Goal: Information Seeking & Learning: Learn about a topic

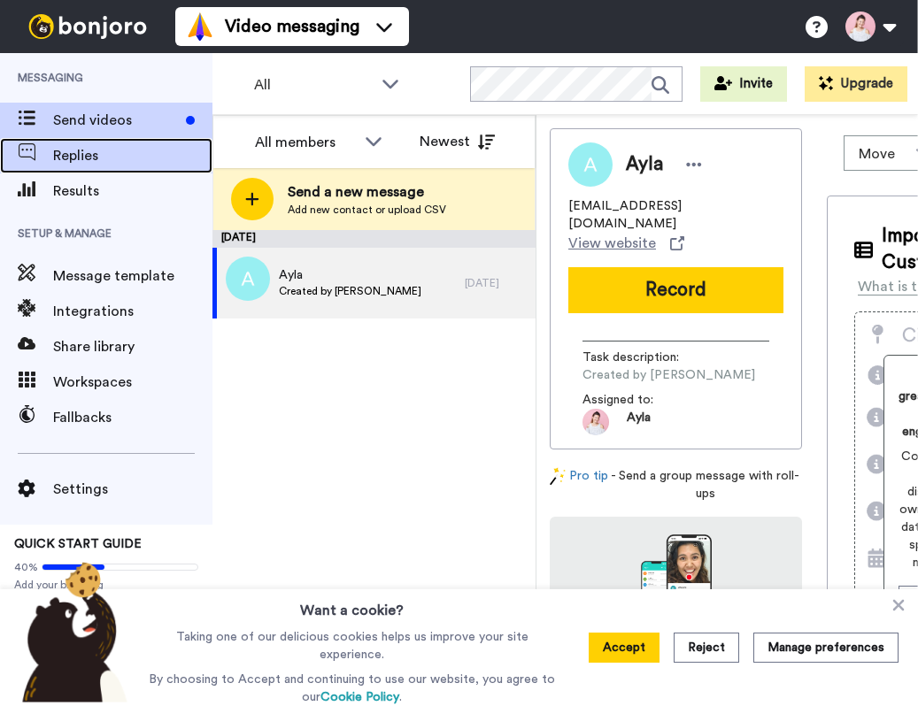
click at [156, 152] on span "Replies" at bounding box center [132, 155] width 159 height 21
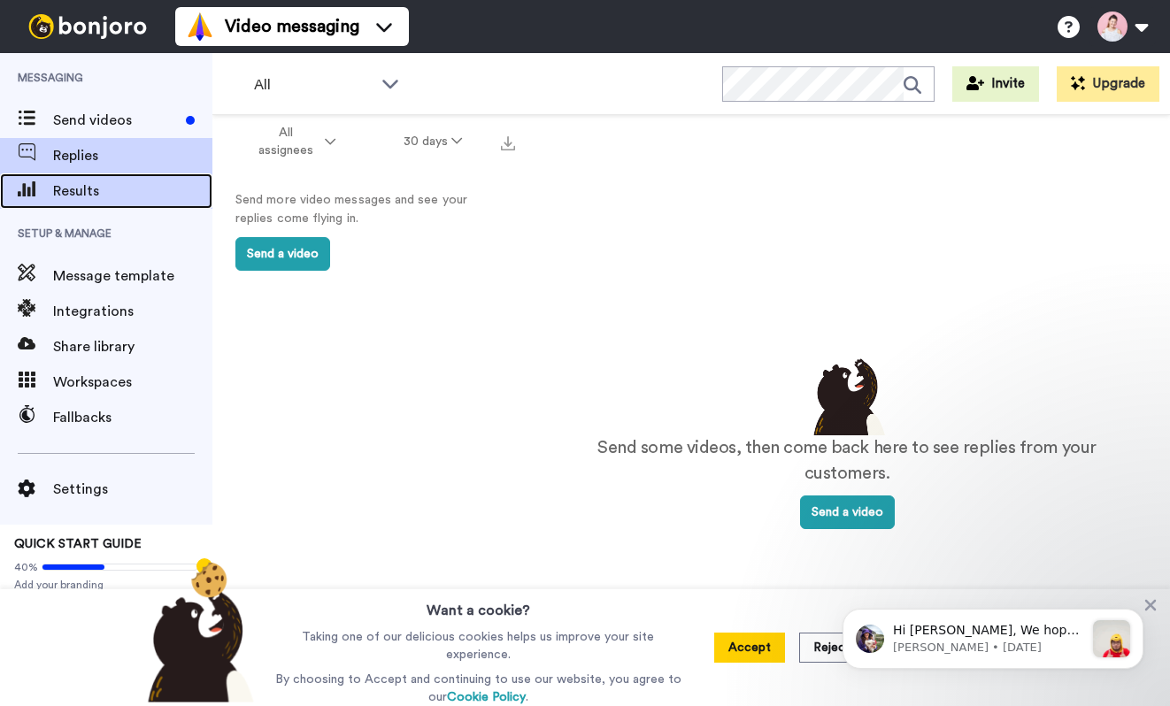
click at [53, 190] on span "Results" at bounding box center [132, 190] width 159 height 21
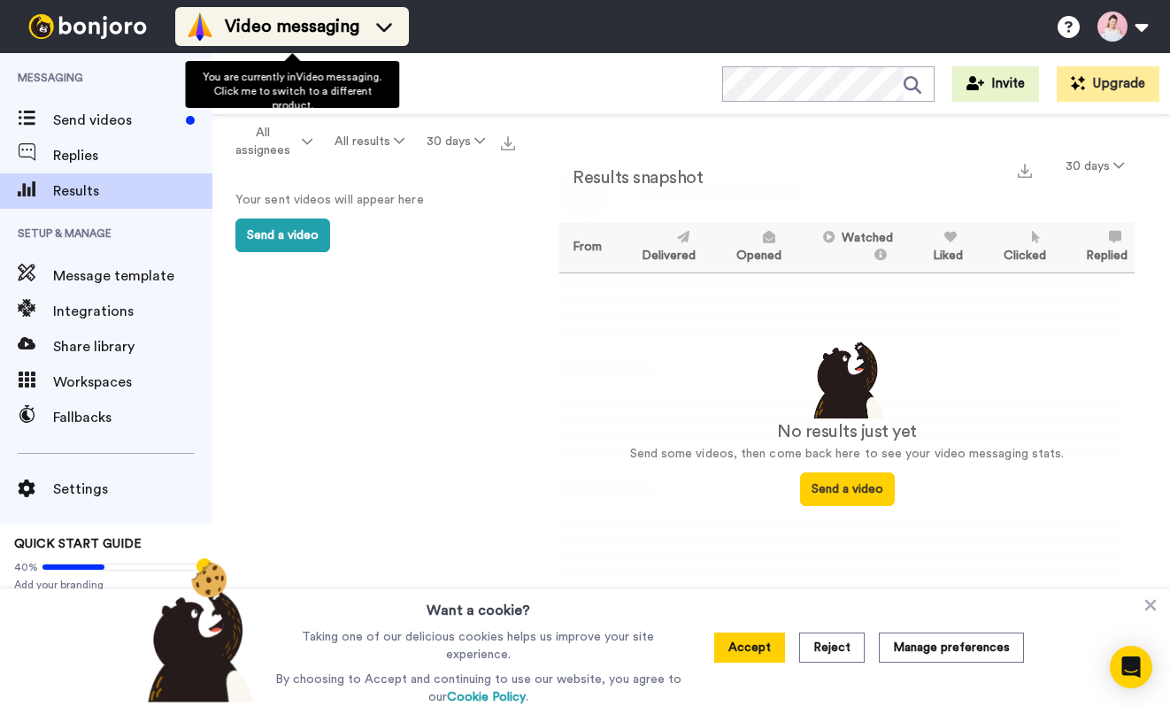
click at [305, 17] on span "Video messaging" at bounding box center [292, 26] width 134 height 25
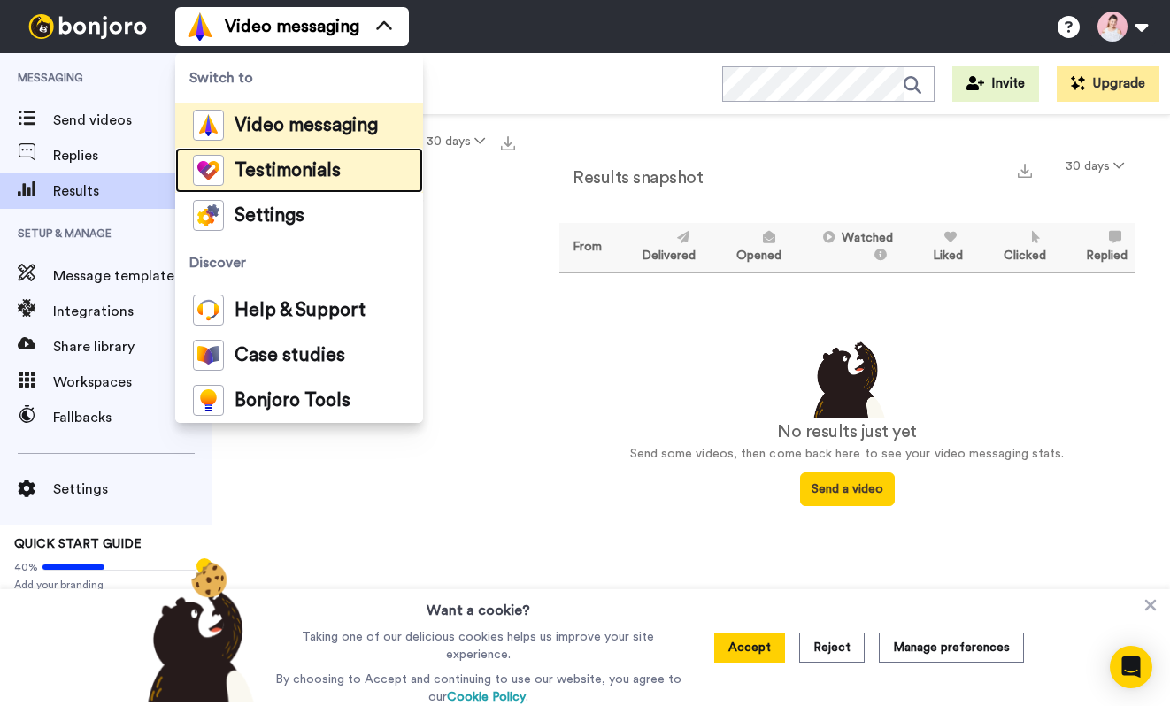
click at [281, 176] on span "Testimonials" at bounding box center [287, 171] width 106 height 18
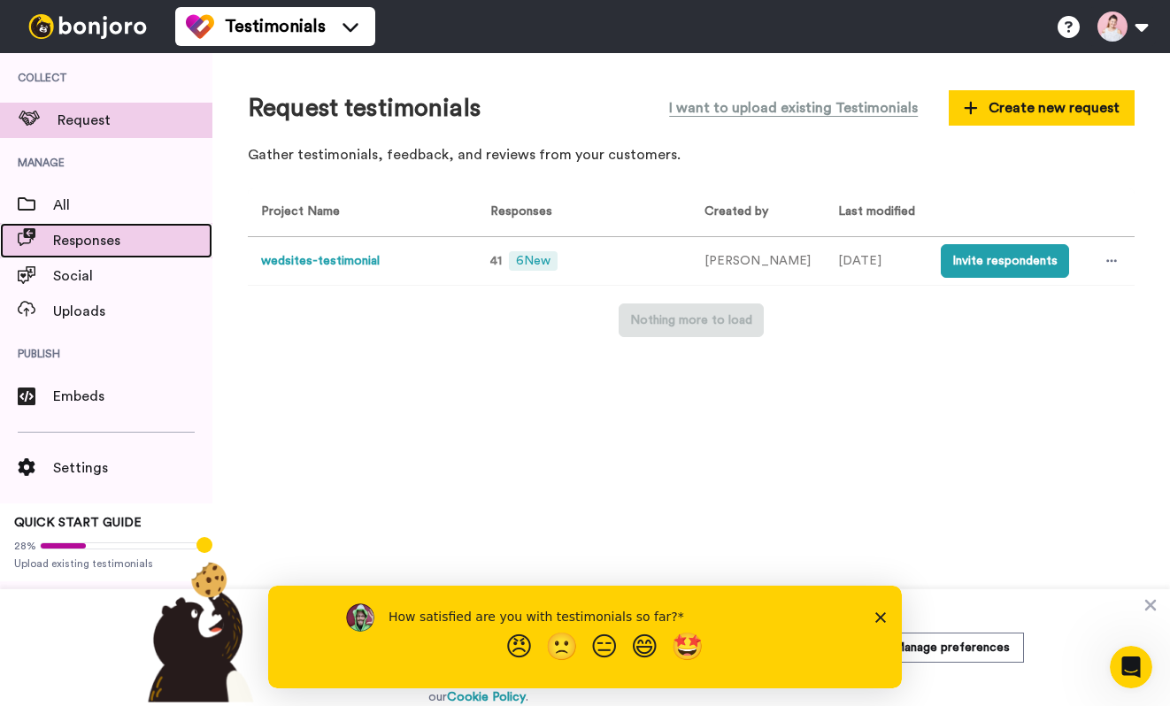
click at [121, 239] on span "Responses" at bounding box center [132, 240] width 159 height 21
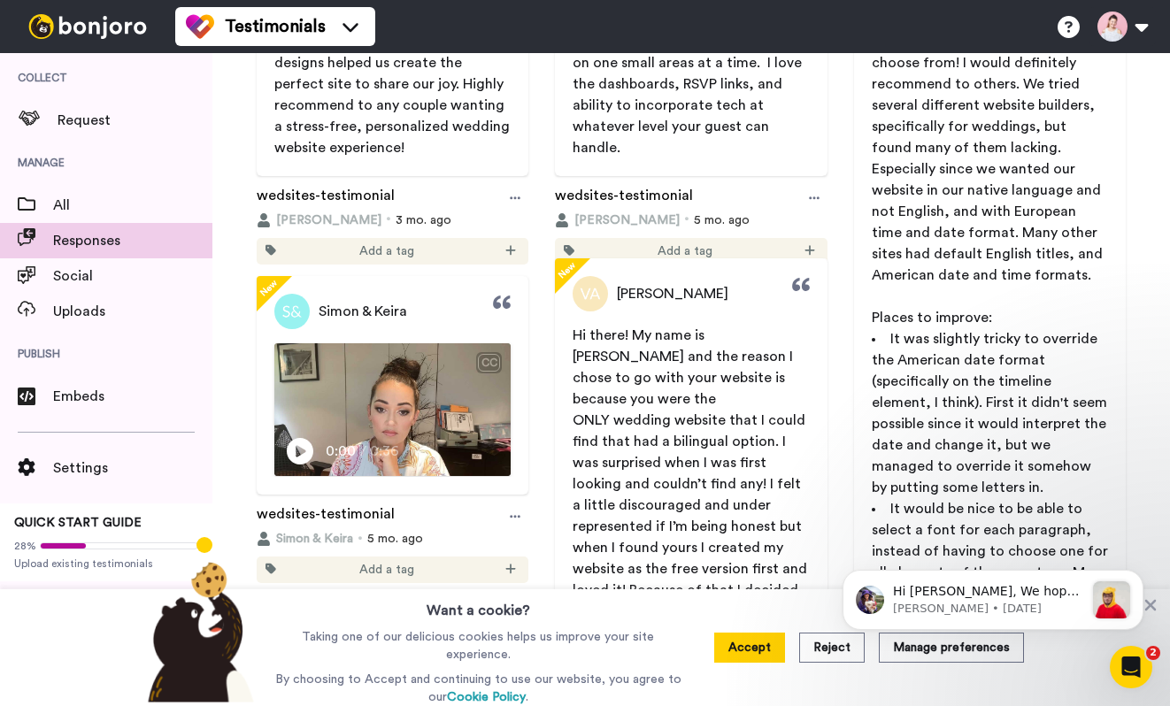
scroll to position [329, 0]
click at [300, 453] on icon "Play/Pause" at bounding box center [301, 451] width 27 height 34
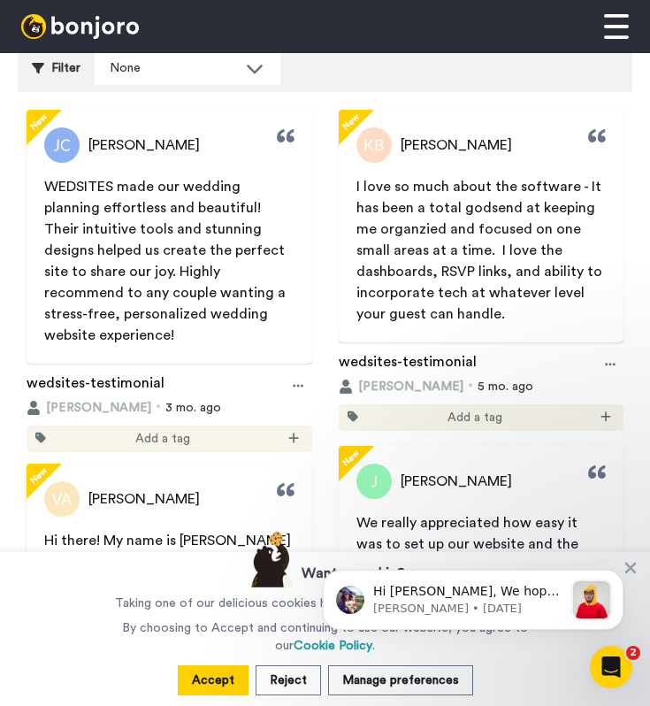
scroll to position [122, 0]
